Goal: Task Accomplishment & Management: Manage account settings

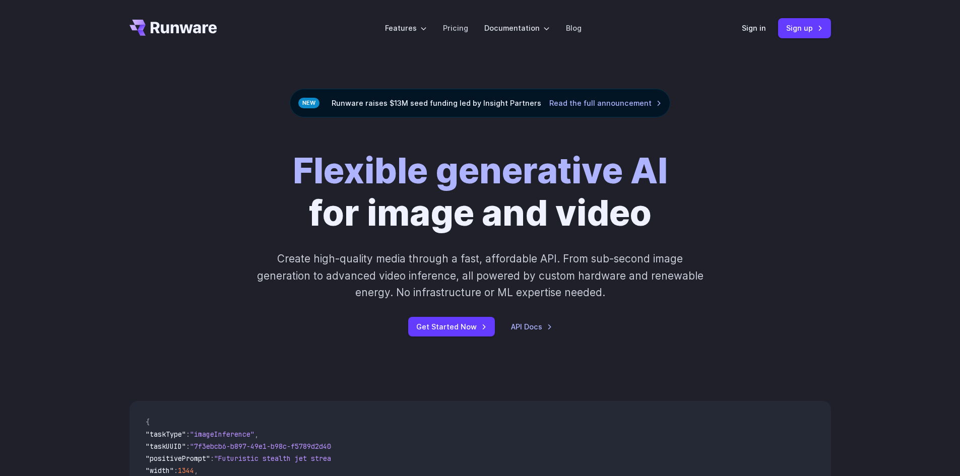
click at [881, 175] on div "Flexible generative AI for image and video Create high-quality media through a …" at bounding box center [480, 243] width 960 height 252
click at [814, 33] on link "Sign up" at bounding box center [804, 28] width 53 height 20
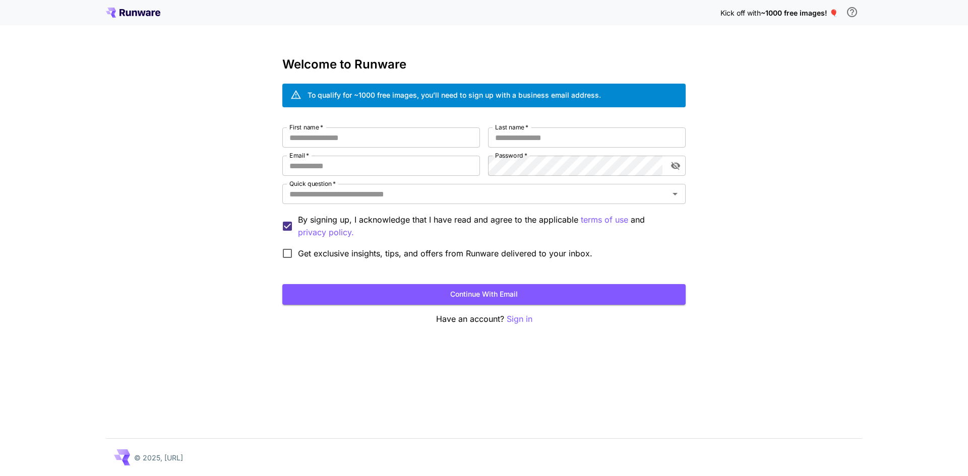
click at [427, 148] on div "First name   * First name   * Last name   * Last name   * Email   * Email   * P…" at bounding box center [483, 196] width 403 height 137
click at [424, 141] on input "First name   *" at bounding box center [381, 138] width 198 height 20
type input "*******"
click at [499, 142] on input "Last name   *" at bounding box center [587, 138] width 198 height 20
type input "*******"
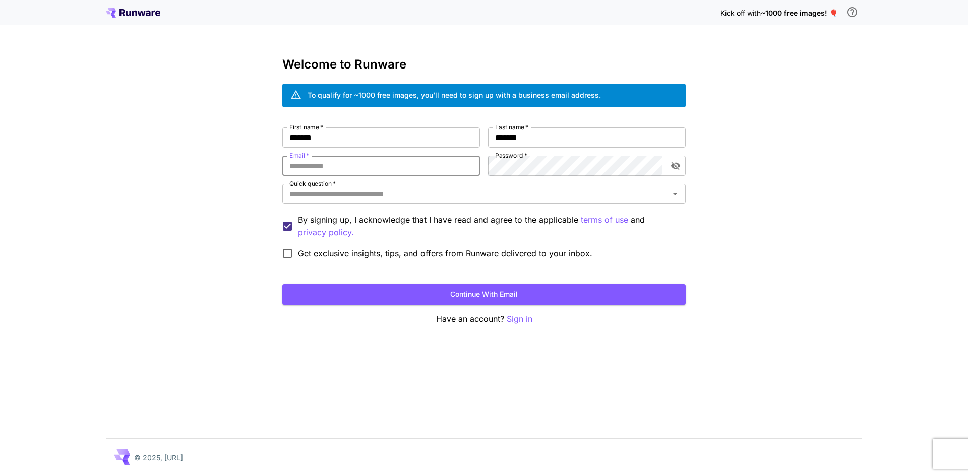
click at [417, 172] on input "Email   *" at bounding box center [381, 166] width 198 height 20
type input "**********"
click at [676, 167] on icon "toggle password visibility" at bounding box center [675, 166] width 9 height 8
click at [674, 198] on icon "Open" at bounding box center [675, 194] width 12 height 12
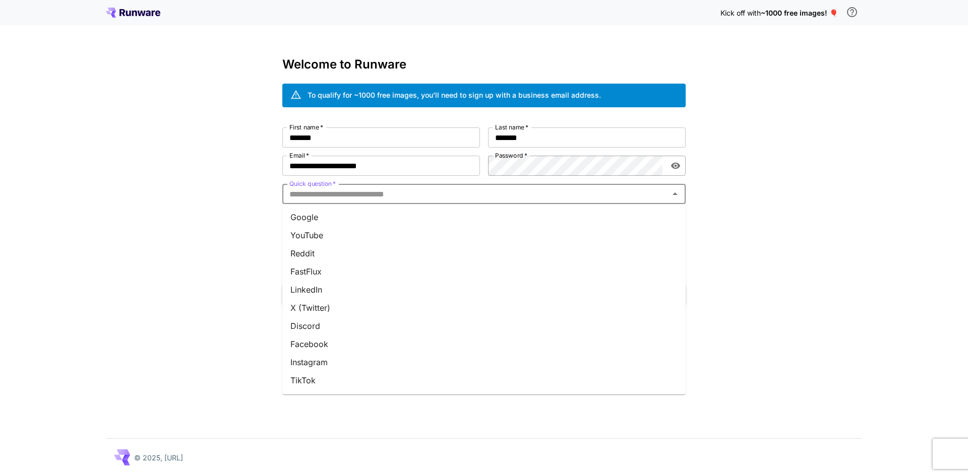
click at [311, 216] on li "Google" at bounding box center [483, 217] width 403 height 18
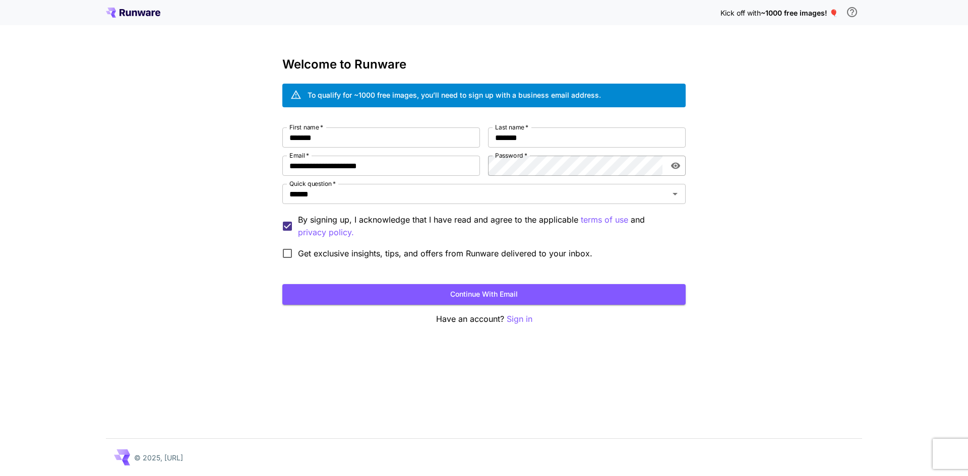
click at [348, 256] on span "Get exclusive insights, tips, and offers from Runware delivered to your inbox." at bounding box center [445, 254] width 294 height 12
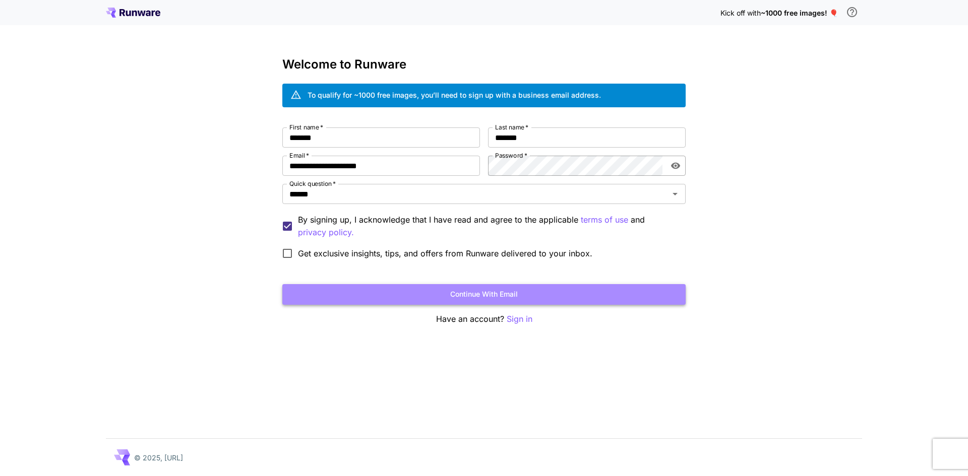
click at [407, 294] on button "Continue with email" at bounding box center [483, 294] width 403 height 21
click at [547, 302] on button "Continue with email" at bounding box center [483, 294] width 403 height 21
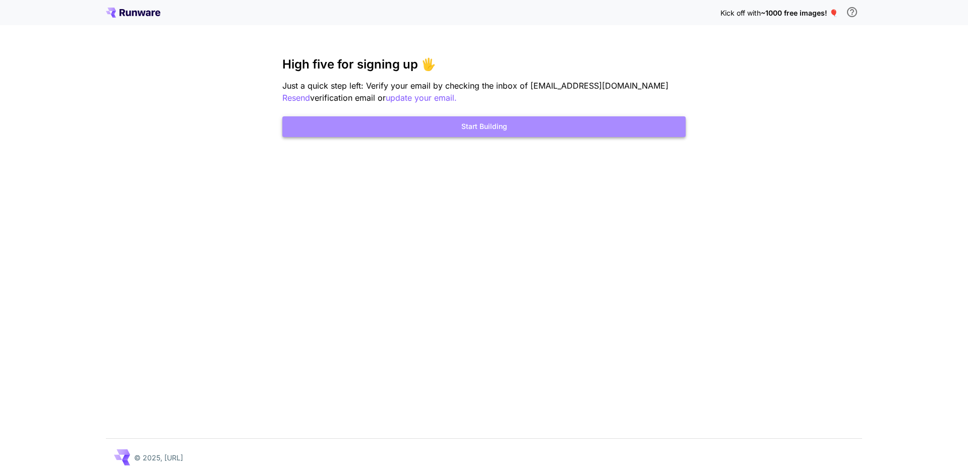
click at [646, 125] on button "Start Building" at bounding box center [483, 126] width 403 height 21
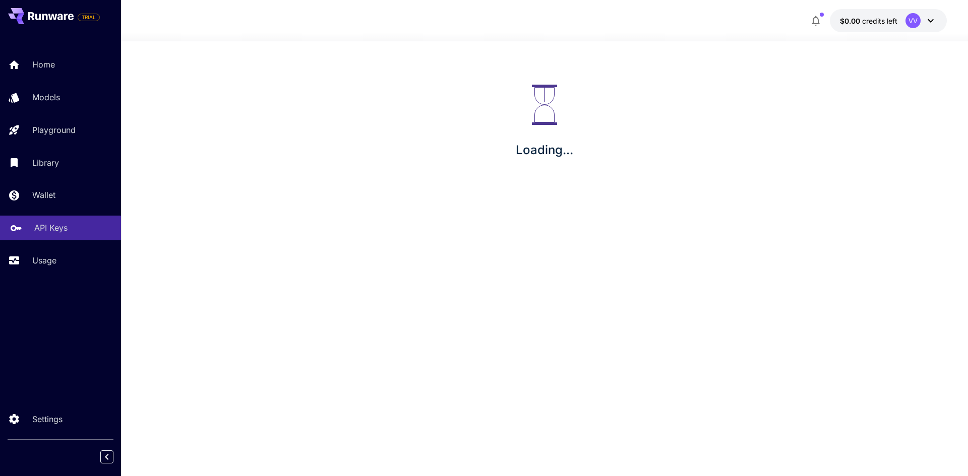
click at [29, 238] on link "API Keys" at bounding box center [60, 228] width 121 height 25
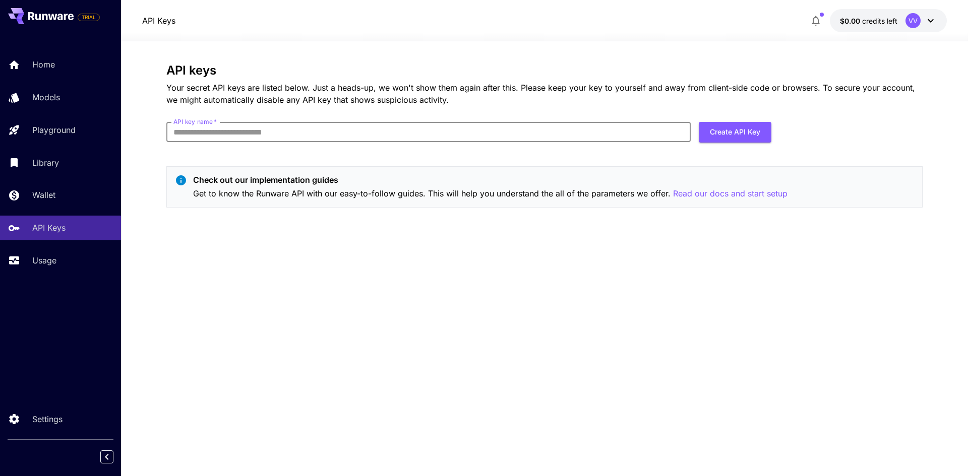
click at [212, 133] on input "API key name   *" at bounding box center [428, 132] width 524 height 20
type input "*****"
click at [713, 138] on button "Create API Key" at bounding box center [735, 132] width 73 height 21
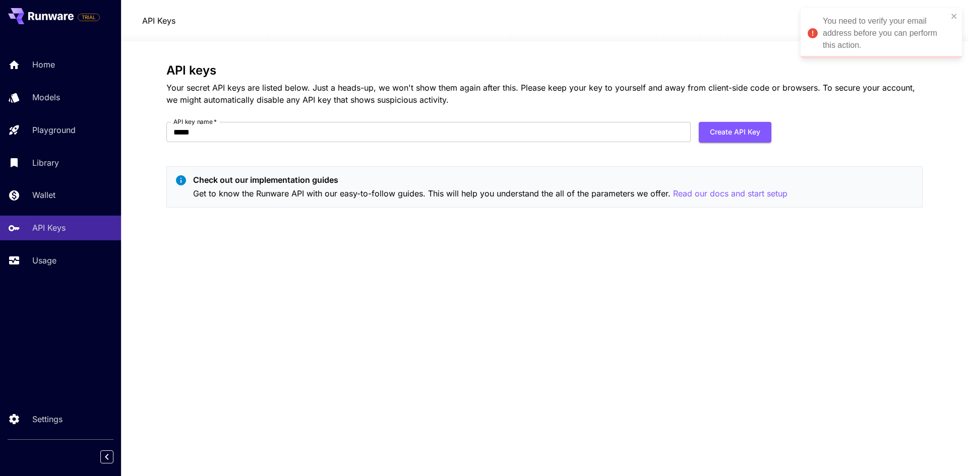
click at [696, 102] on p "Your secret API keys are listed below. Just a heads-up, we won't show them agai…" at bounding box center [544, 94] width 756 height 24
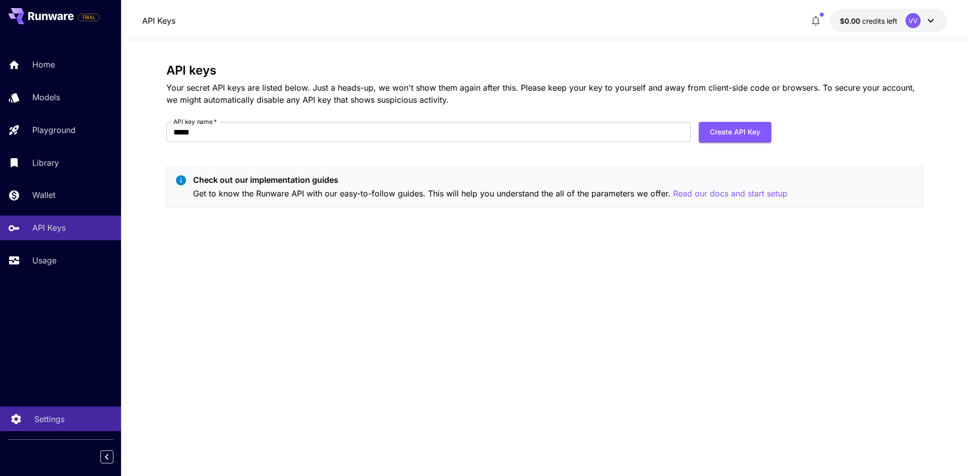
click at [25, 429] on link "Settings" at bounding box center [60, 419] width 121 height 25
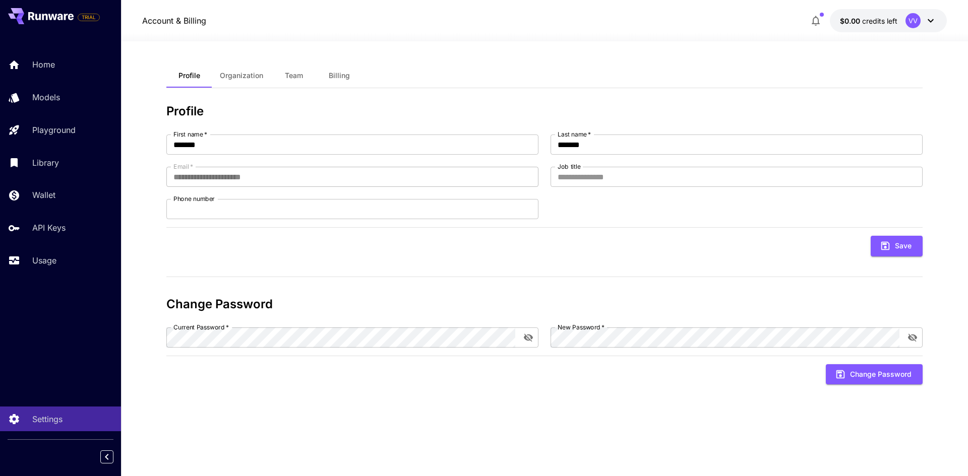
click at [0, 323] on div "TRIAL Home Models Playground Library Wallet API Keys Usage Settings" at bounding box center [60, 238] width 121 height 476
click at [34, 238] on link "API Keys" at bounding box center [60, 228] width 121 height 25
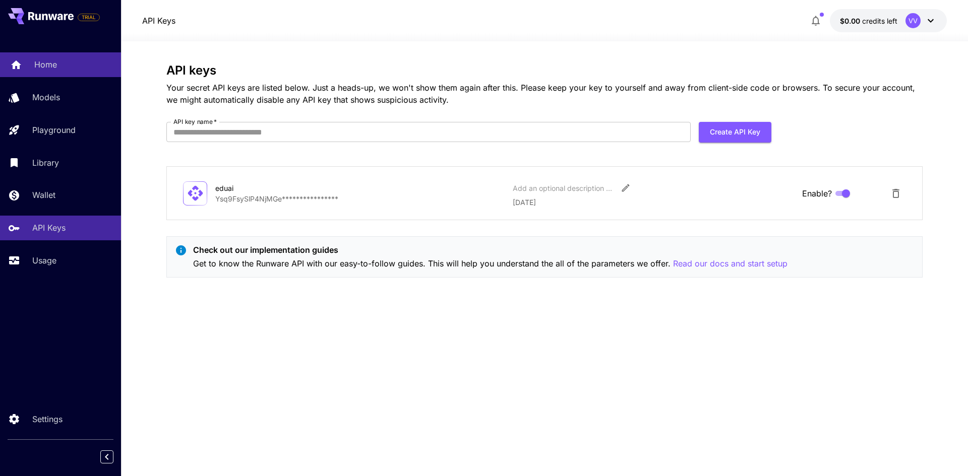
click at [60, 67] on div "Home" at bounding box center [73, 64] width 79 height 12
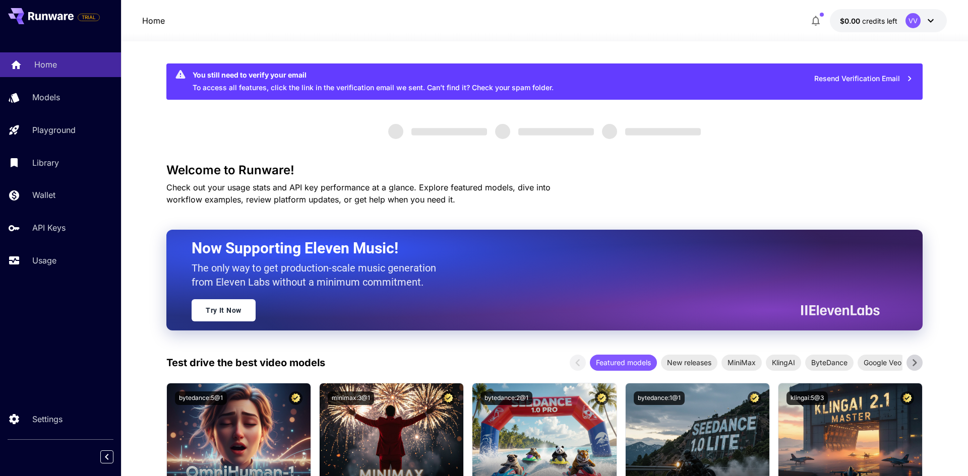
click at [60, 67] on div "Home" at bounding box center [73, 64] width 79 height 12
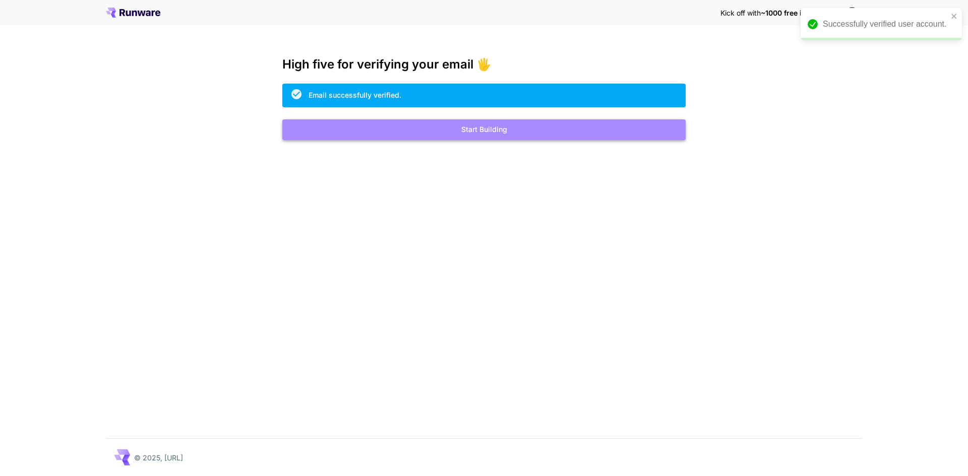
click at [463, 134] on button "Start Building" at bounding box center [483, 129] width 403 height 21
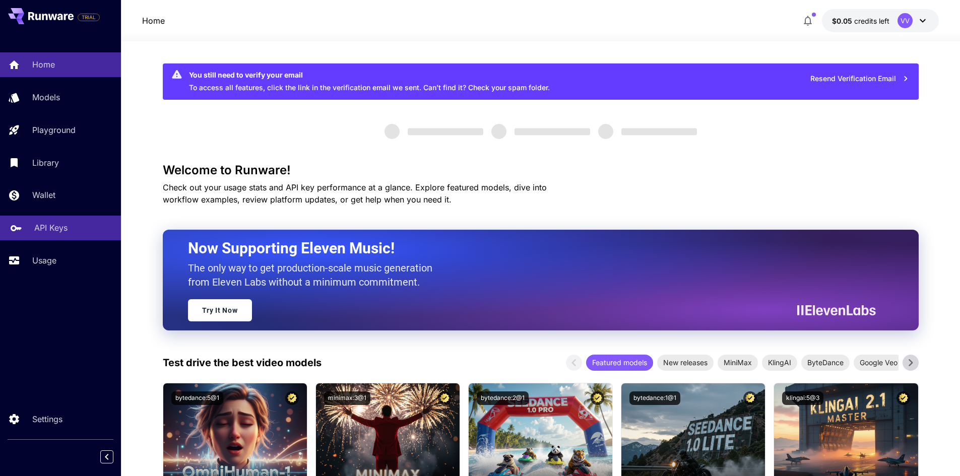
drag, startPoint x: 463, startPoint y: 134, endPoint x: 60, endPoint y: 227, distance: 413.5
drag, startPoint x: 60, startPoint y: 227, endPoint x: 76, endPoint y: 231, distance: 15.5
click at [60, 227] on p "API Keys" at bounding box center [50, 228] width 33 height 12
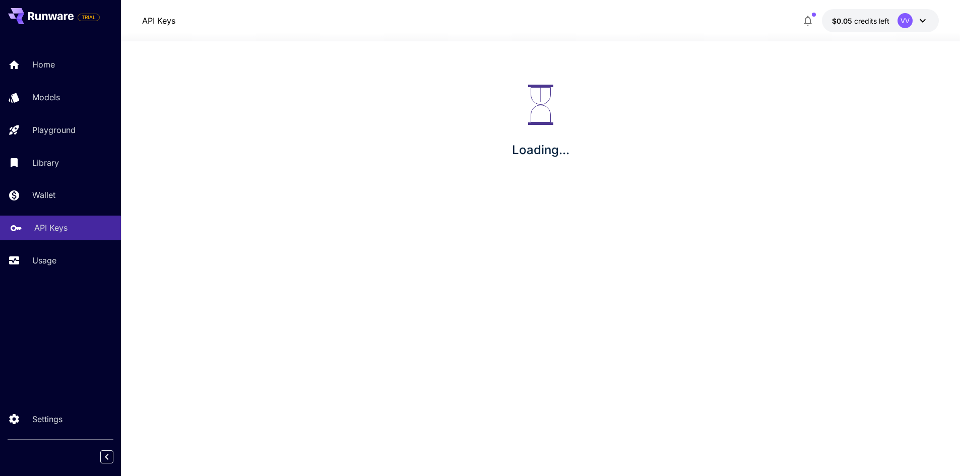
click at [76, 231] on div "API Keys" at bounding box center [73, 228] width 79 height 12
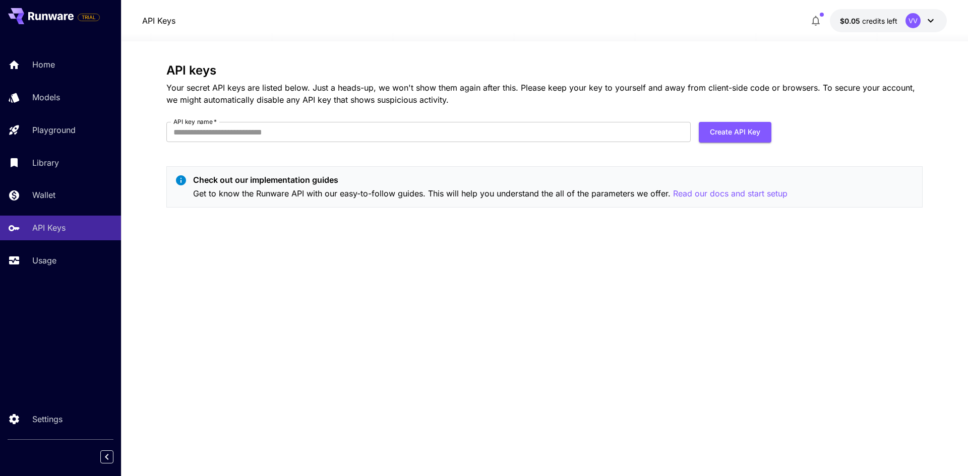
click at [371, 114] on div "API keys Your secret API keys are listed below. Just a heads-up, we won't show …" at bounding box center [544, 140] width 756 height 152
click at [378, 141] on input "API key name   *" at bounding box center [428, 132] width 524 height 20
type input "*****"
click at [734, 138] on button "Create API Key" at bounding box center [735, 132] width 73 height 21
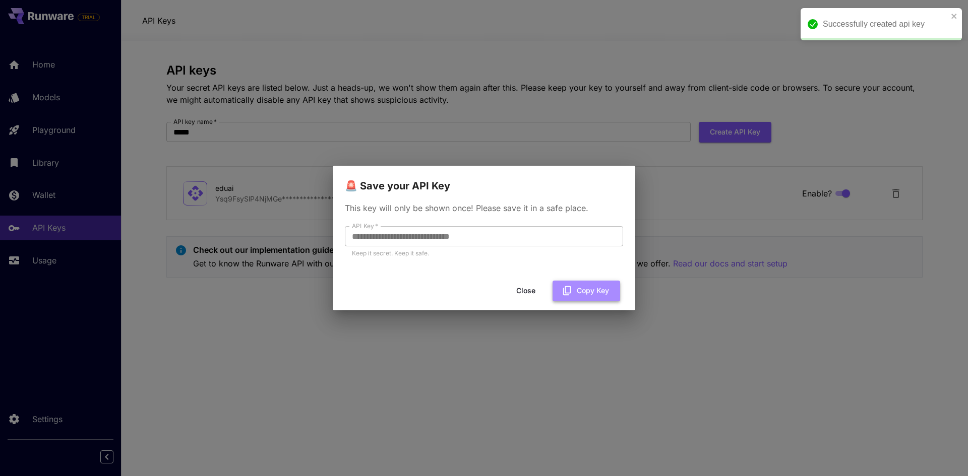
click at [602, 292] on button "Copy Key" at bounding box center [587, 291] width 68 height 21
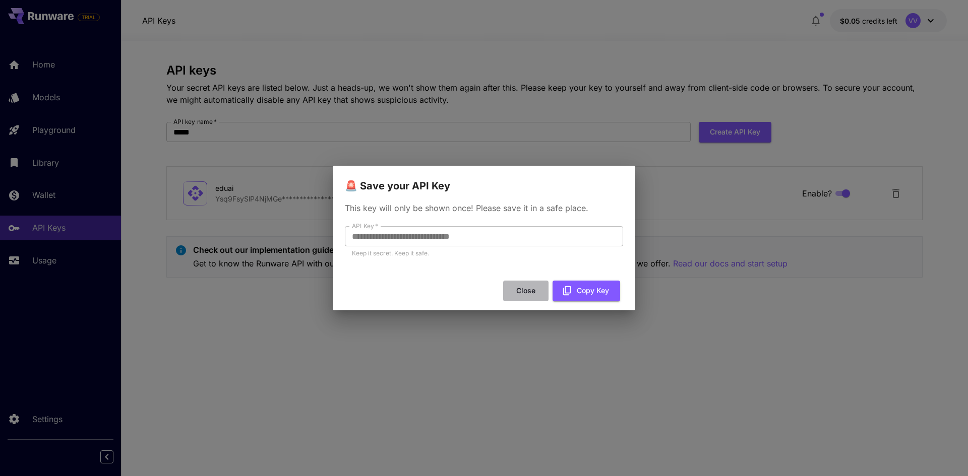
click at [527, 285] on button "Close" at bounding box center [525, 291] width 45 height 21
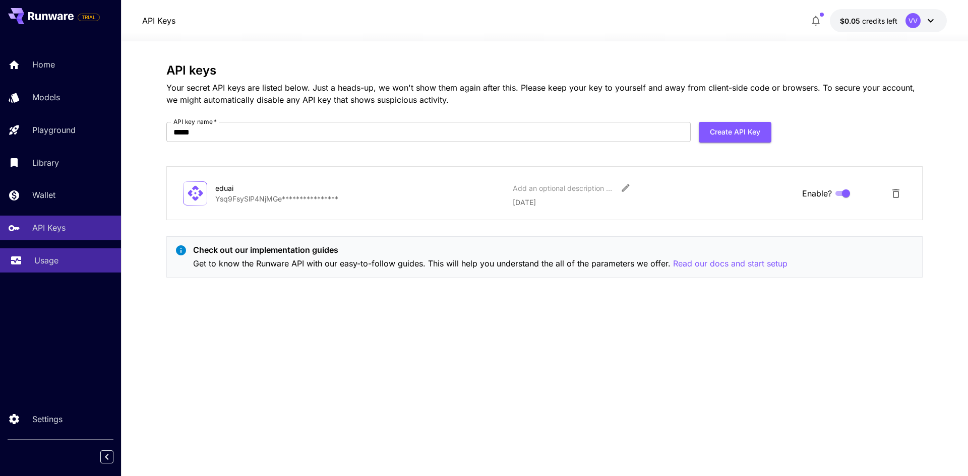
click at [53, 261] on p "Usage" at bounding box center [46, 261] width 24 height 12
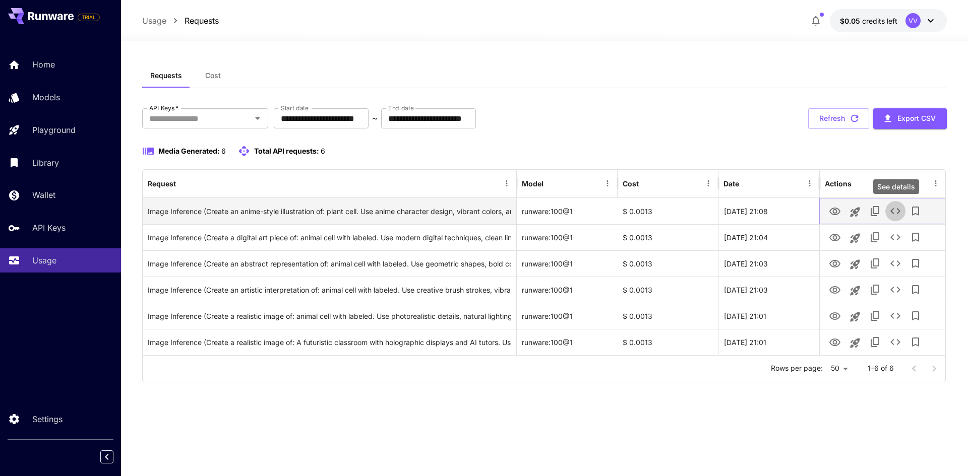
click at [901, 214] on icon "See details" at bounding box center [895, 211] width 12 height 12
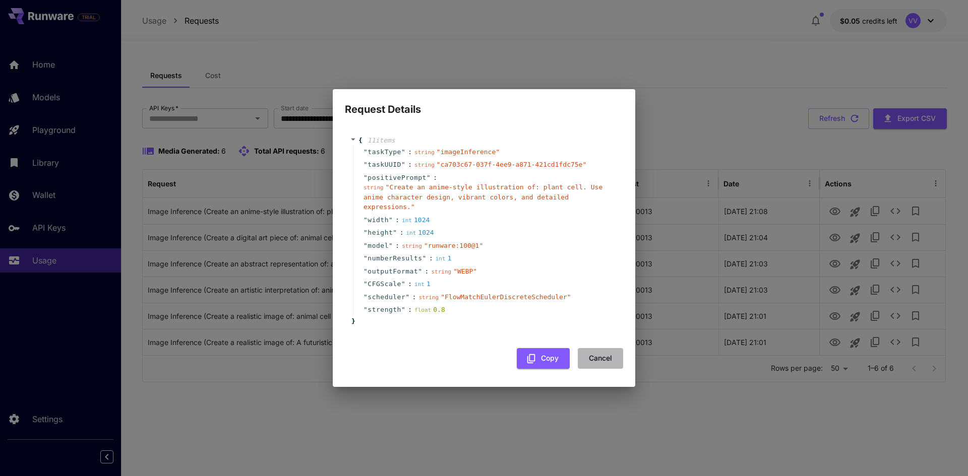
click at [606, 352] on button "Cancel" at bounding box center [600, 358] width 45 height 21
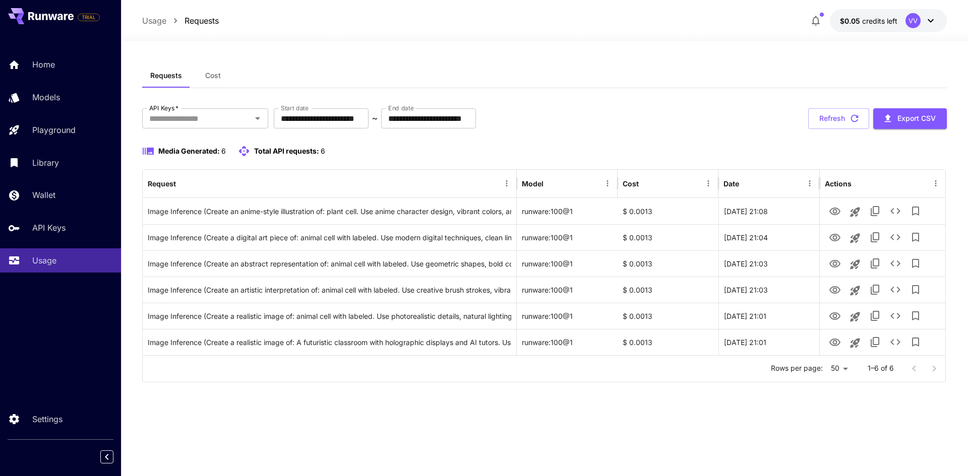
click at [926, 16] on icon at bounding box center [931, 21] width 12 height 12
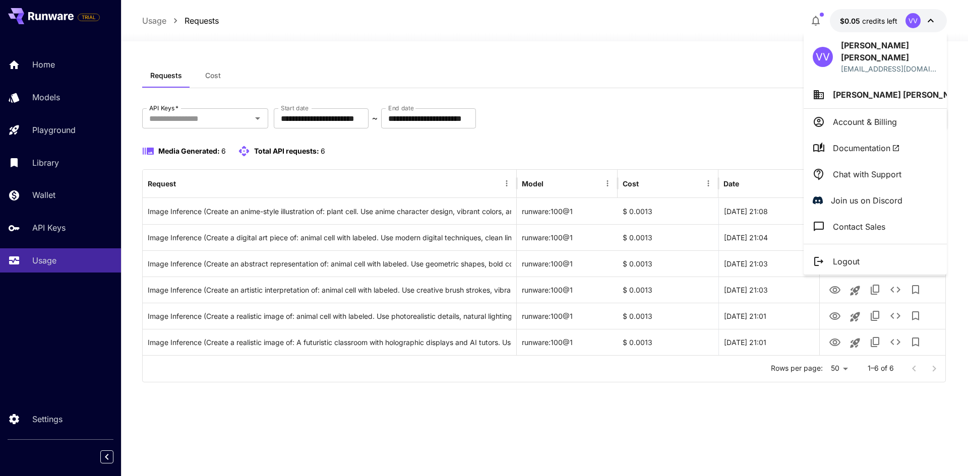
click at [725, 154] on div at bounding box center [484, 238] width 968 height 476
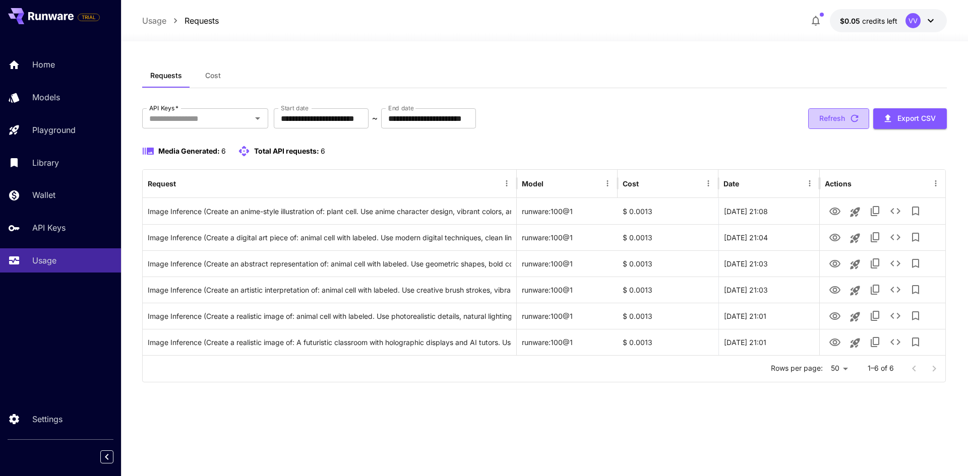
click at [856, 109] on button "Refresh" at bounding box center [838, 118] width 61 height 21
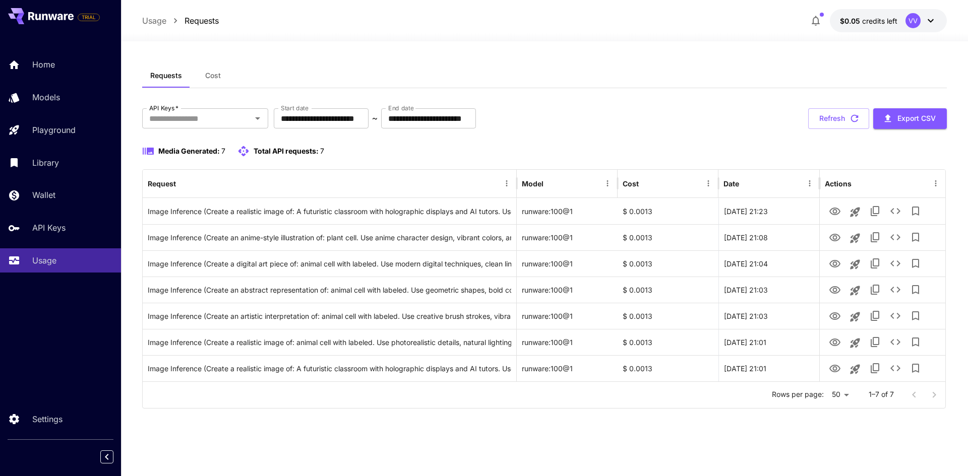
click at [861, 130] on div "**********" at bounding box center [544, 258] width 805 height 300
click at [856, 122] on icon "button" at bounding box center [855, 119] width 8 height 8
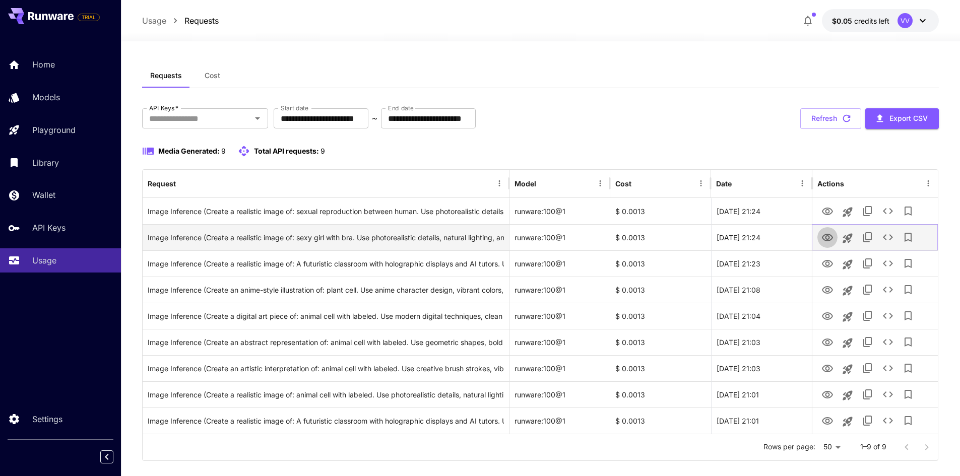
click at [830, 240] on icon "View" at bounding box center [827, 238] width 11 height 8
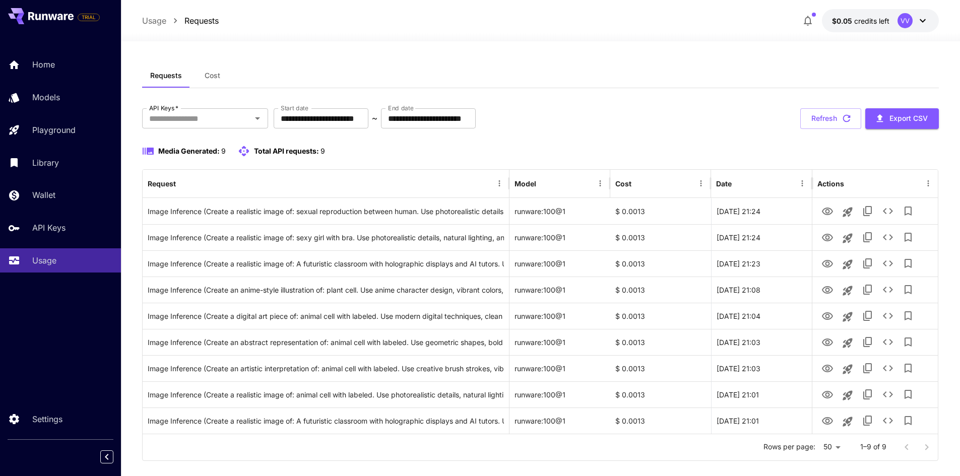
click at [781, 71] on div "Requests Cost" at bounding box center [541, 76] width 798 height 25
click at [846, 110] on button "Refresh" at bounding box center [831, 118] width 61 height 21
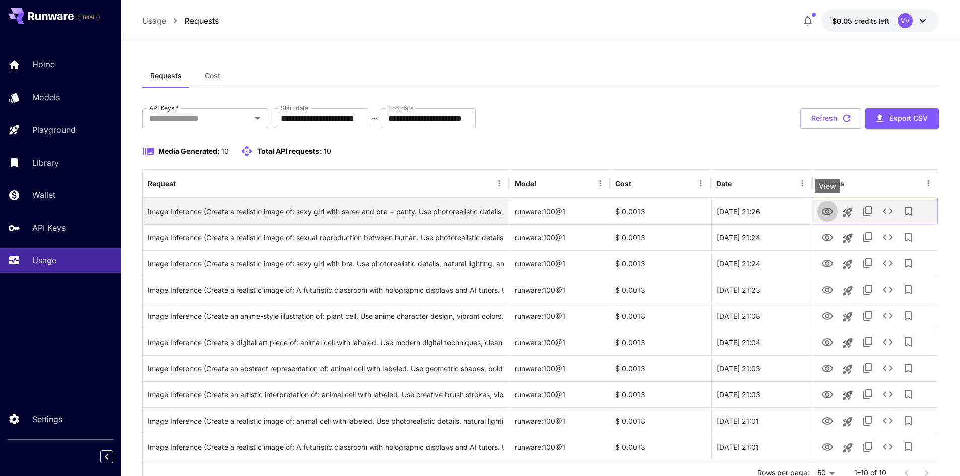
click at [833, 211] on icon "View" at bounding box center [828, 212] width 12 height 12
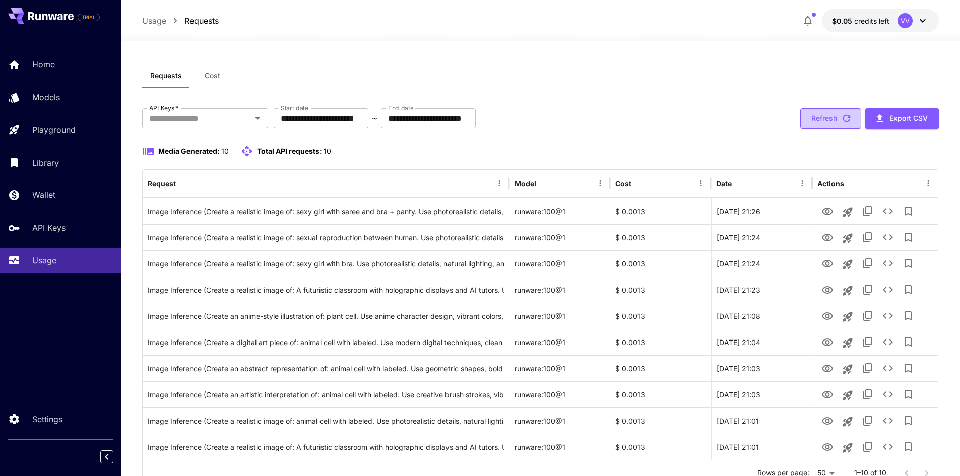
click at [837, 124] on button "Refresh" at bounding box center [831, 118] width 61 height 21
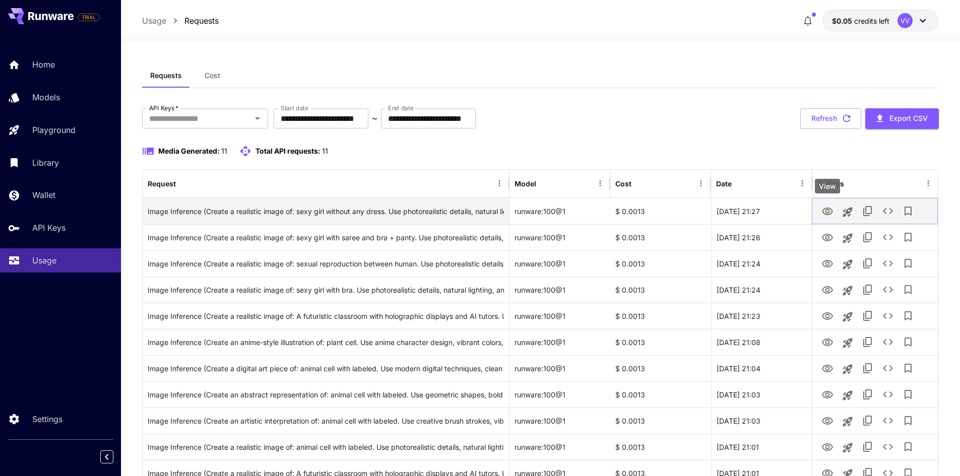
click at [822, 214] on icon "View" at bounding box center [828, 212] width 12 height 12
drag, startPoint x: 819, startPoint y: 217, endPoint x: 830, endPoint y: 220, distance: 11.5
click at [830, 220] on div at bounding box center [875, 212] width 115 height 26
click at [830, 220] on button "View" at bounding box center [828, 211] width 20 height 21
click at [828, 210] on icon "View" at bounding box center [827, 212] width 11 height 8
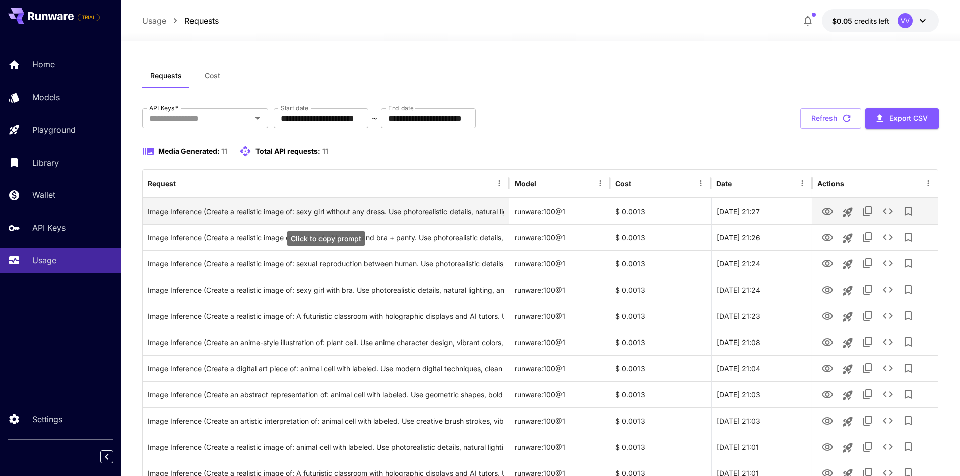
click at [170, 217] on div "Image Inference (Create a realistic image of: sexy girl without any dress. Use …" at bounding box center [326, 212] width 356 height 26
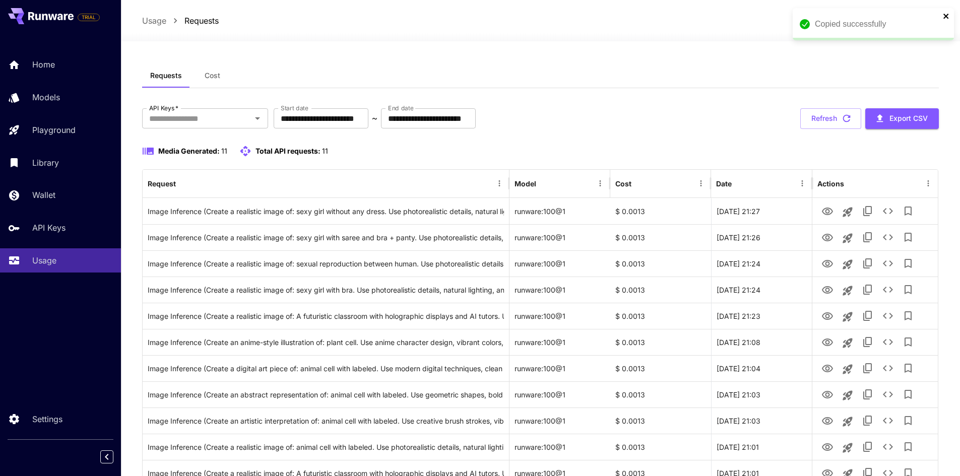
drag, startPoint x: 170, startPoint y: 217, endPoint x: 948, endPoint y: 18, distance: 802.6
click at [948, 18] on icon "close" at bounding box center [946, 16] width 5 height 5
click at [841, 115] on icon "button" at bounding box center [846, 118] width 11 height 11
